Goal: Task Accomplishment & Management: Manage account settings

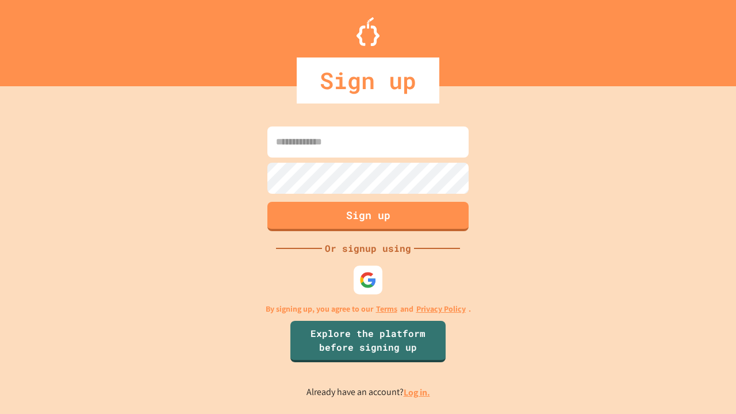
click at [417, 392] on link "Log in." at bounding box center [417, 392] width 26 height 12
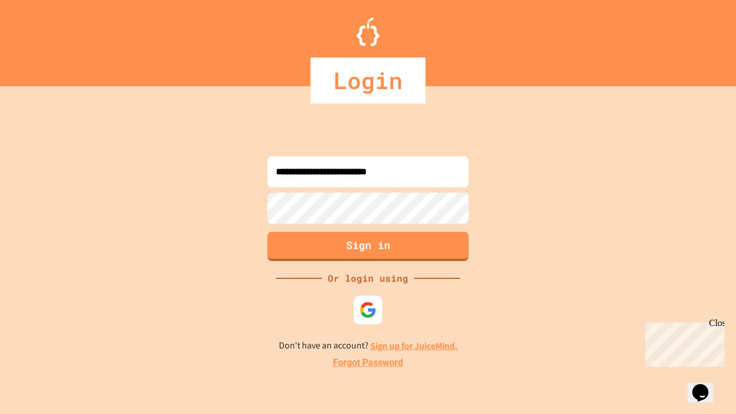
type input "**********"
